Goal: Transaction & Acquisition: Purchase product/service

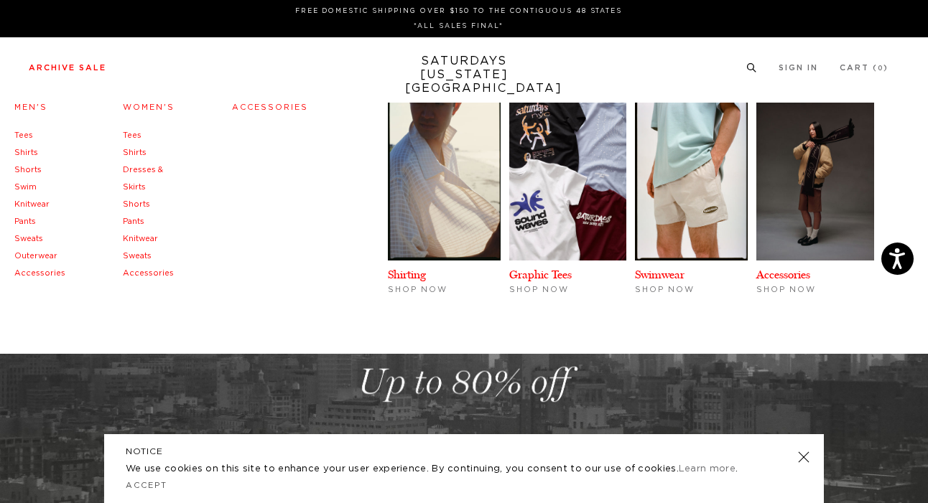
click at [95, 66] on link "Archive Sale" at bounding box center [68, 68] width 78 height 8
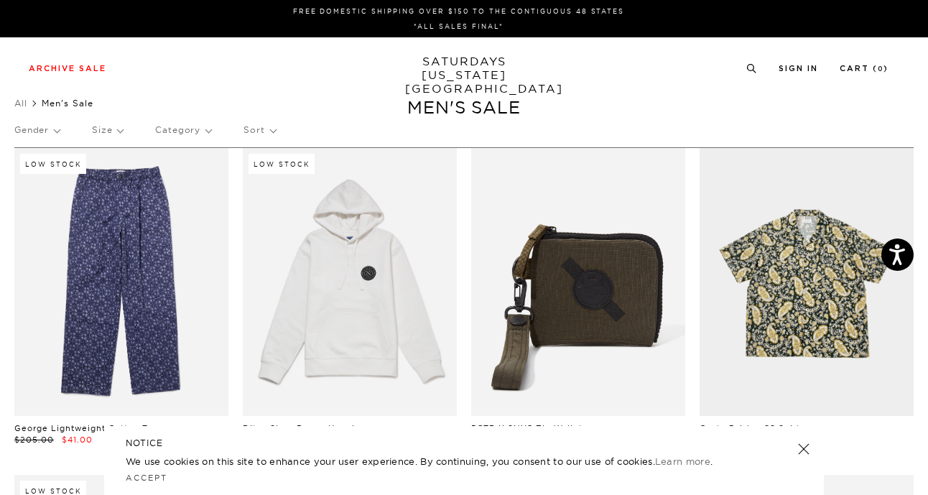
click at [806, 453] on link at bounding box center [803, 449] width 20 height 20
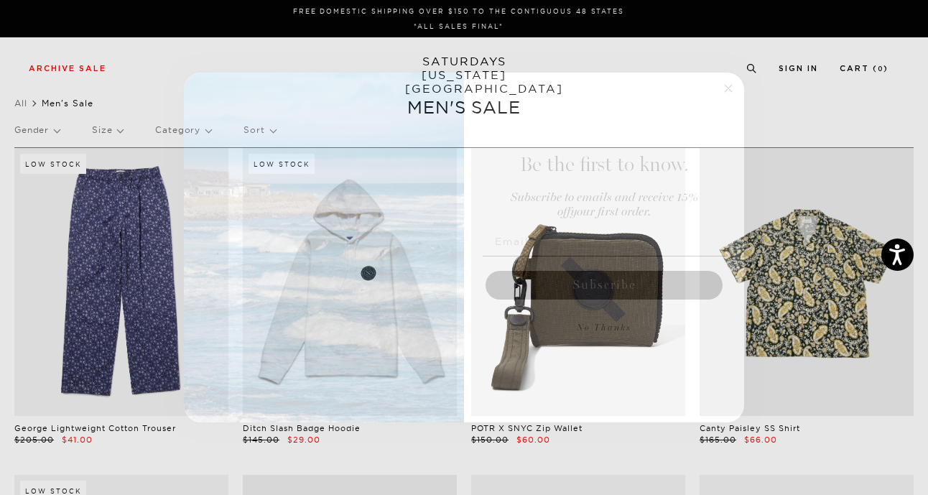
click at [461, 213] on img "POPUP Form" at bounding box center [324, 248] width 280 height 350
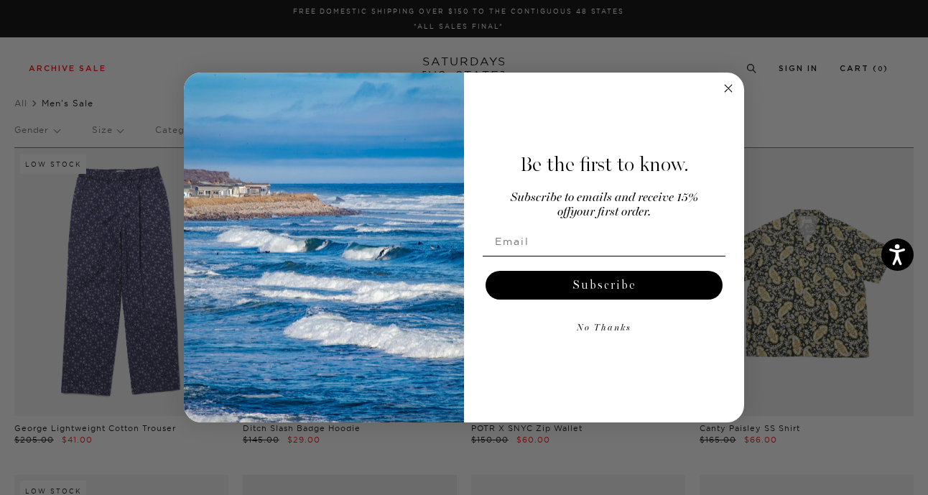
click at [732, 89] on circle "Close dialog" at bounding box center [728, 88] width 17 height 17
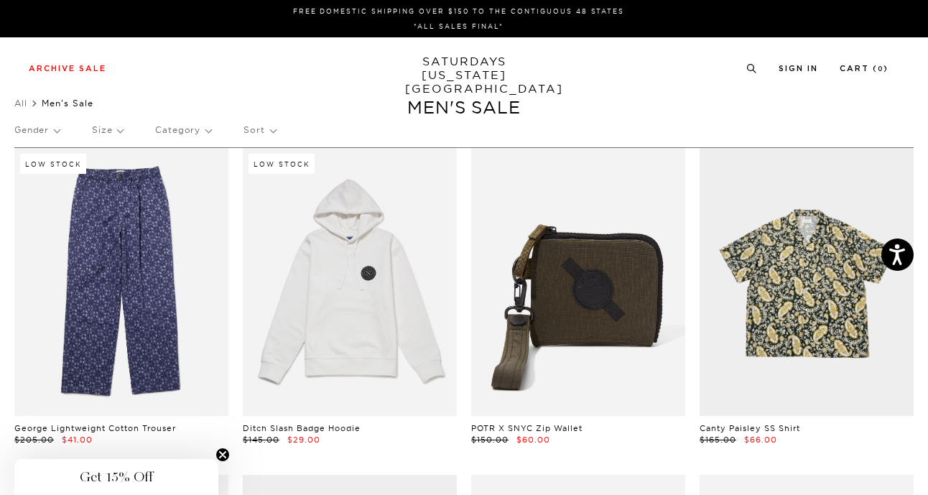
click at [462, 195] on div "Low Stock Ditch Slash Badge Hoodie $145.00 $29.00" at bounding box center [350, 297] width 228 height 298
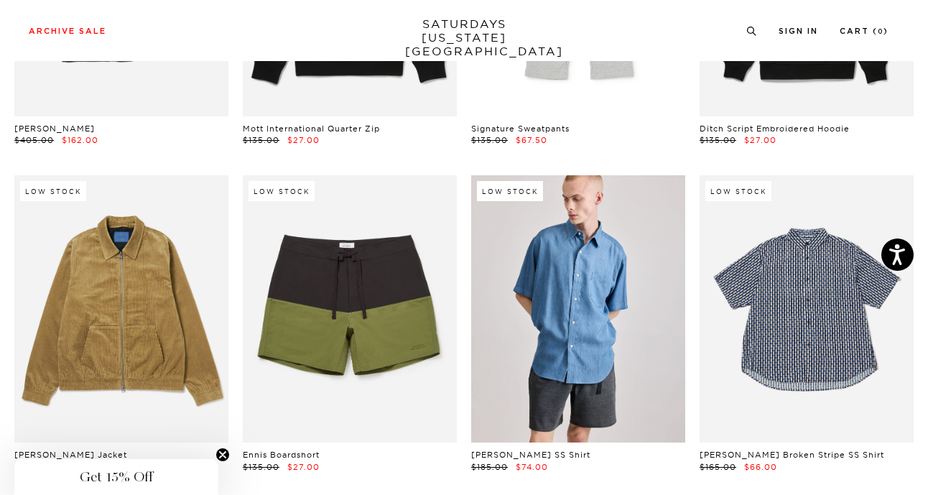
scroll to position [15336, 1]
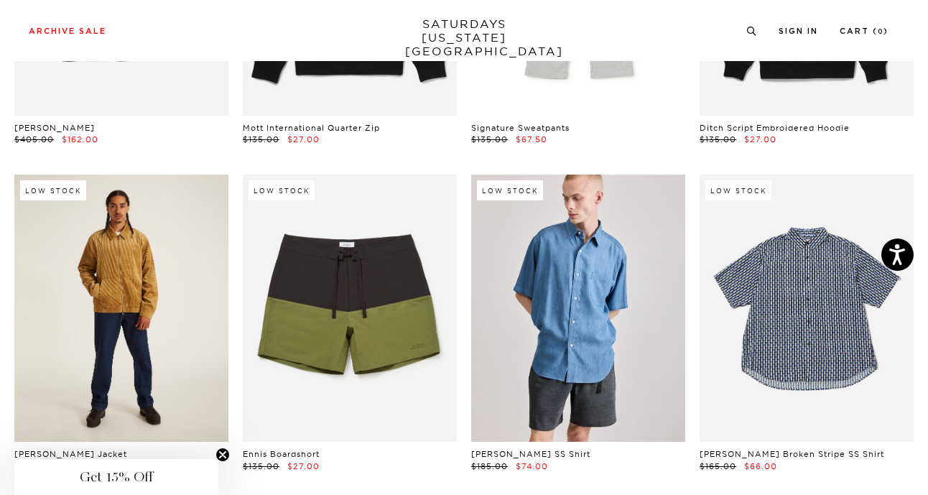
click at [165, 214] on link at bounding box center [121, 308] width 214 height 268
